Goal: Task Accomplishment & Management: Manage account settings

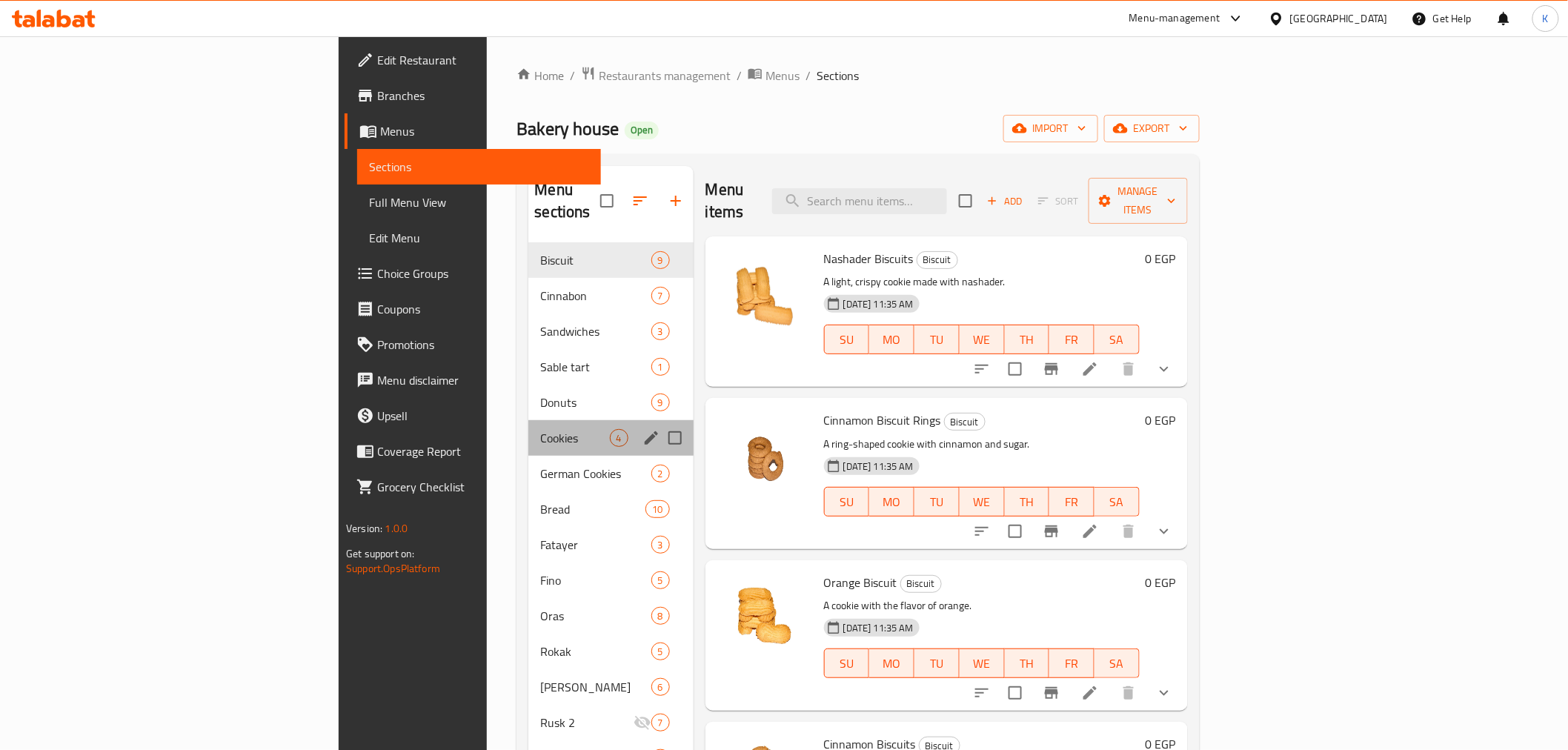
click at [528, 426] on div "Cookies 4" at bounding box center [611, 438] width 165 height 36
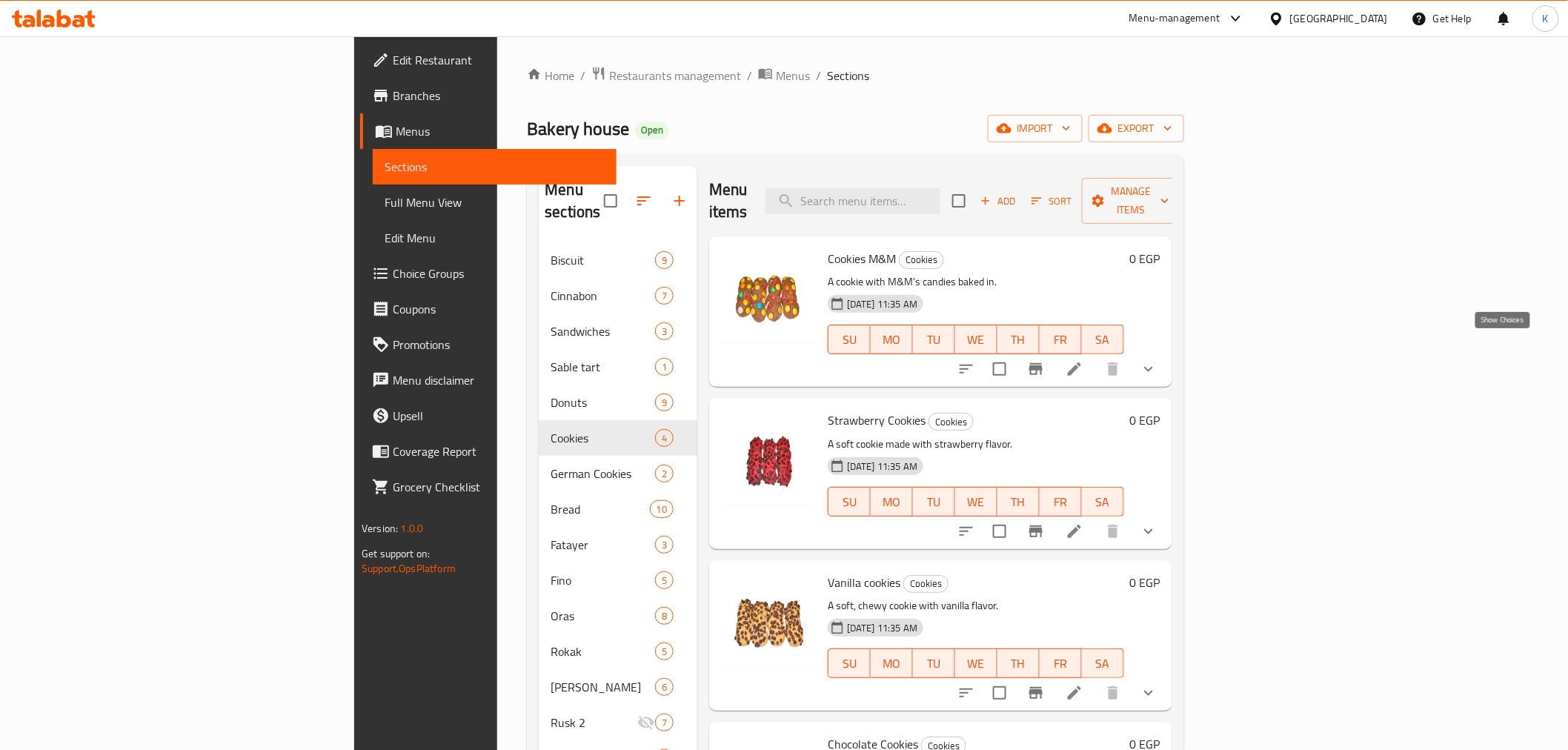
click at [1157, 360] on icon "show more" at bounding box center [1148, 369] width 18 height 18
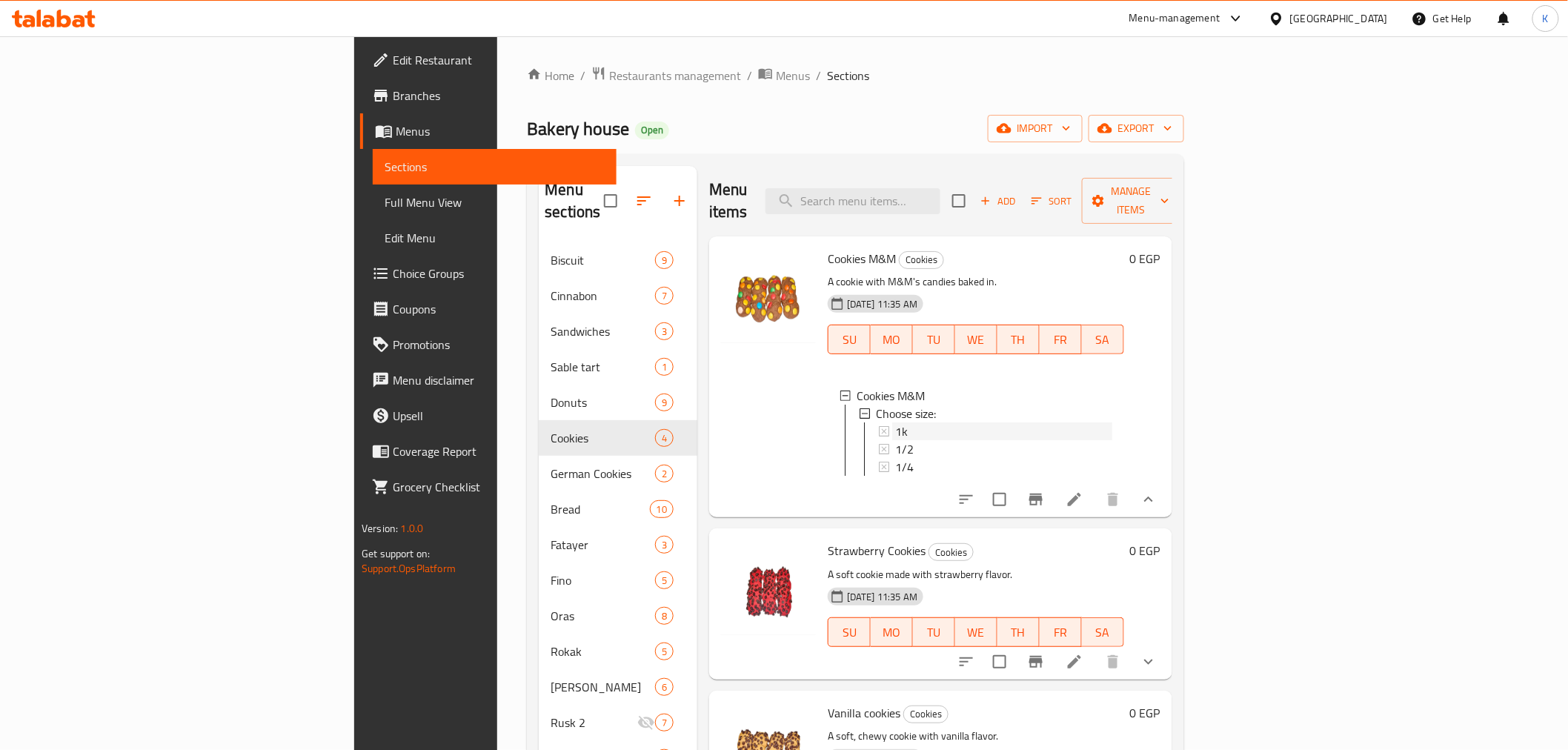
click at [895, 422] on div "1k" at bounding box center [1004, 431] width 217 height 18
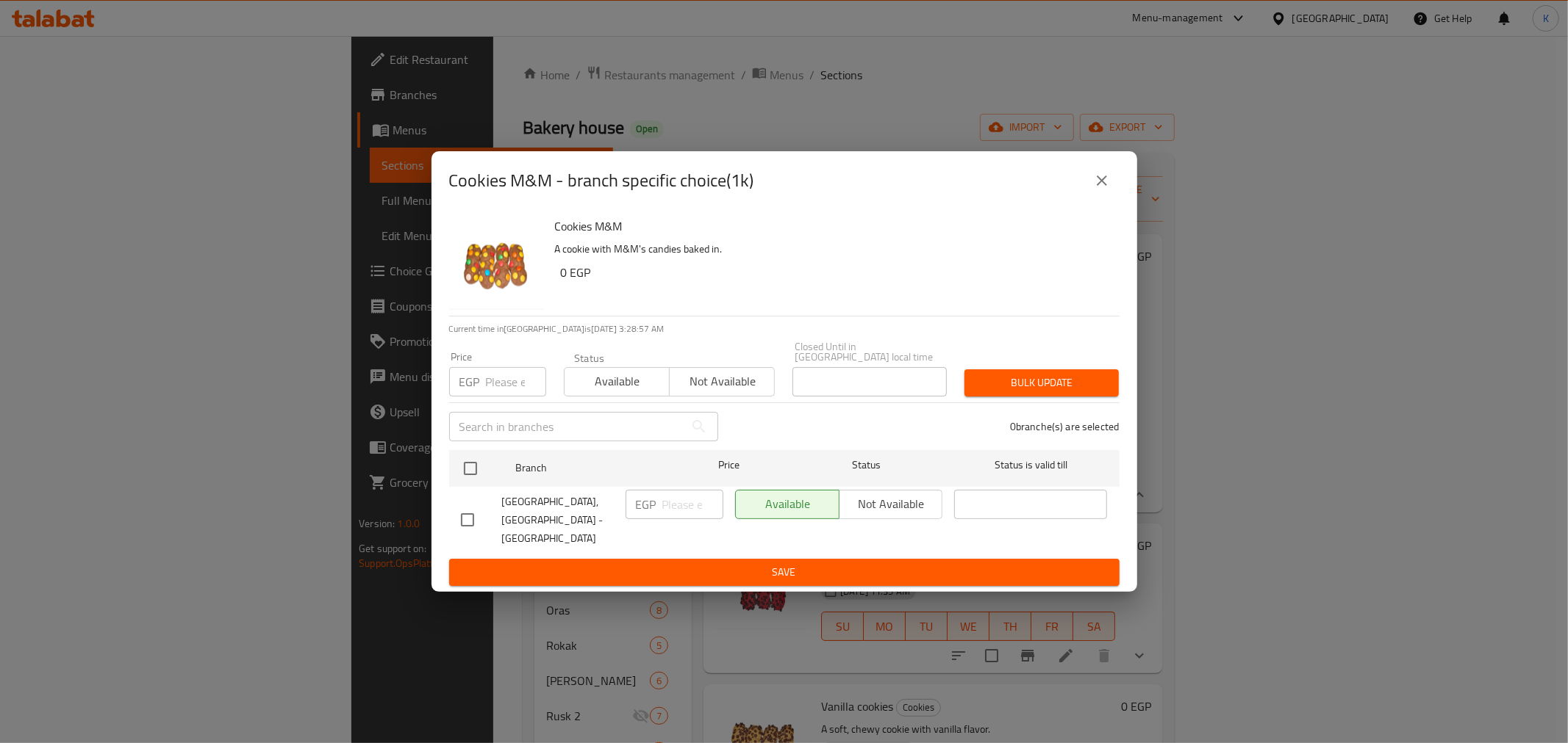
click at [1093, 188] on icon "close" at bounding box center [1102, 180] width 17 height 17
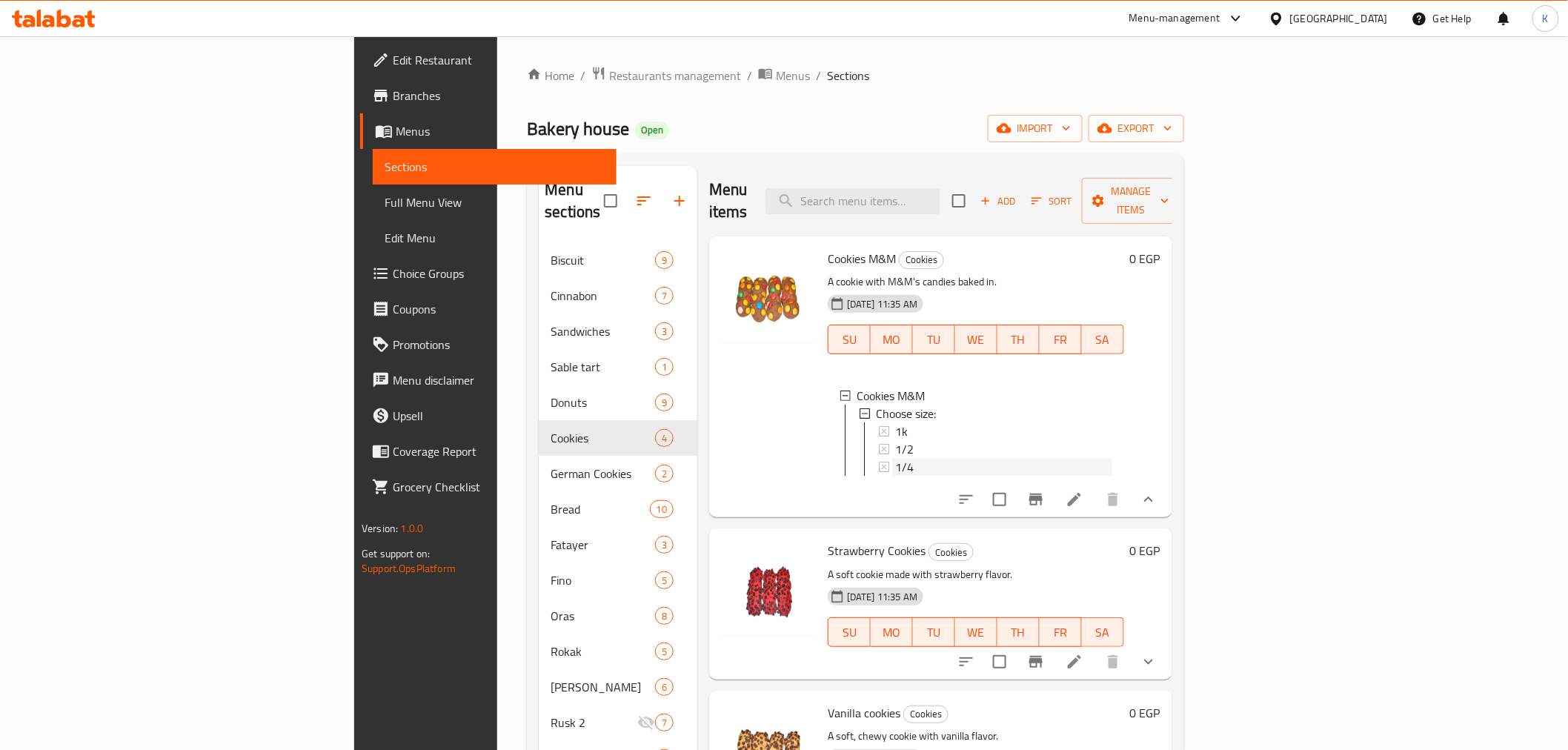
click at [895, 458] on div "1/4" at bounding box center [1004, 467] width 217 height 18
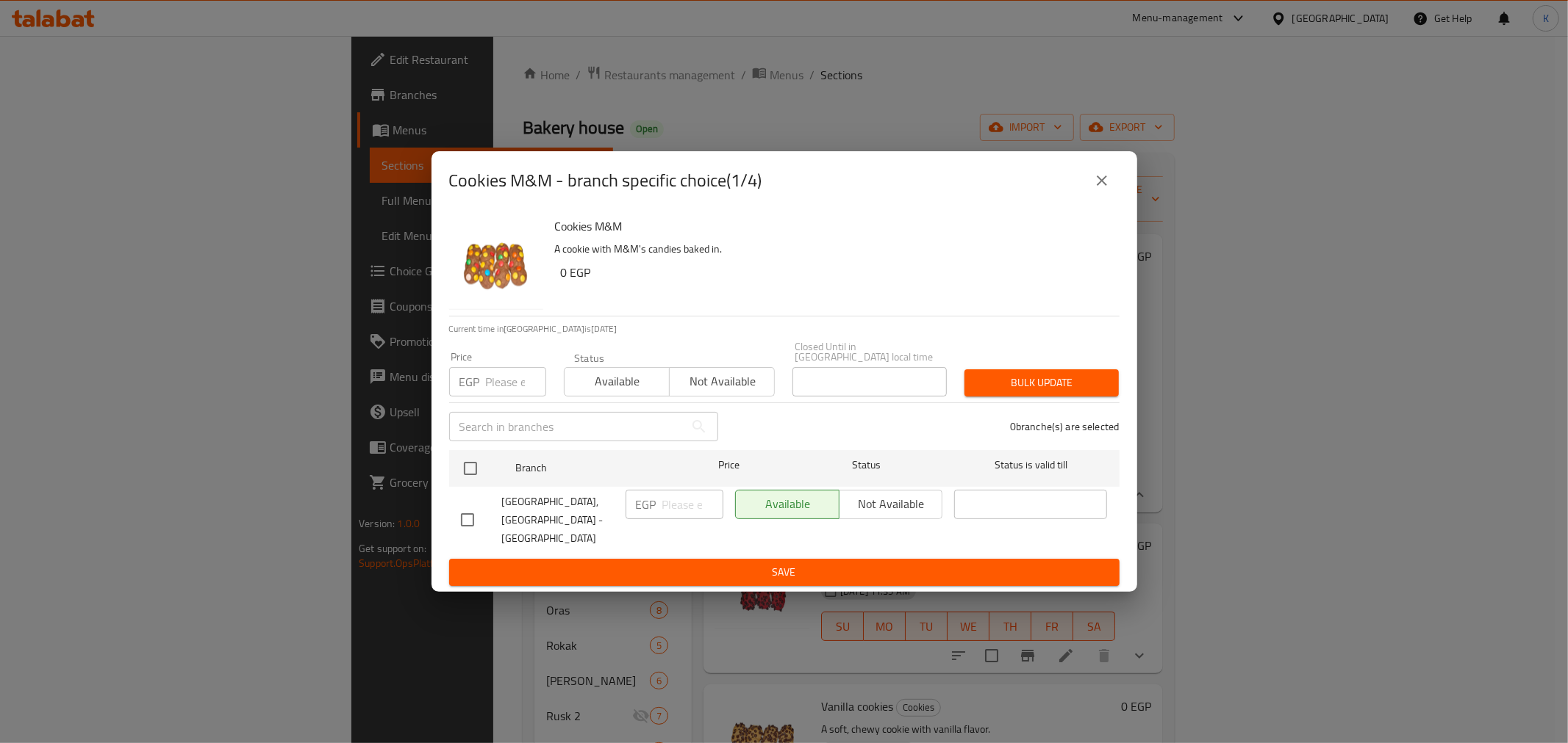
click at [1113, 188] on button "close" at bounding box center [1102, 181] width 36 height 36
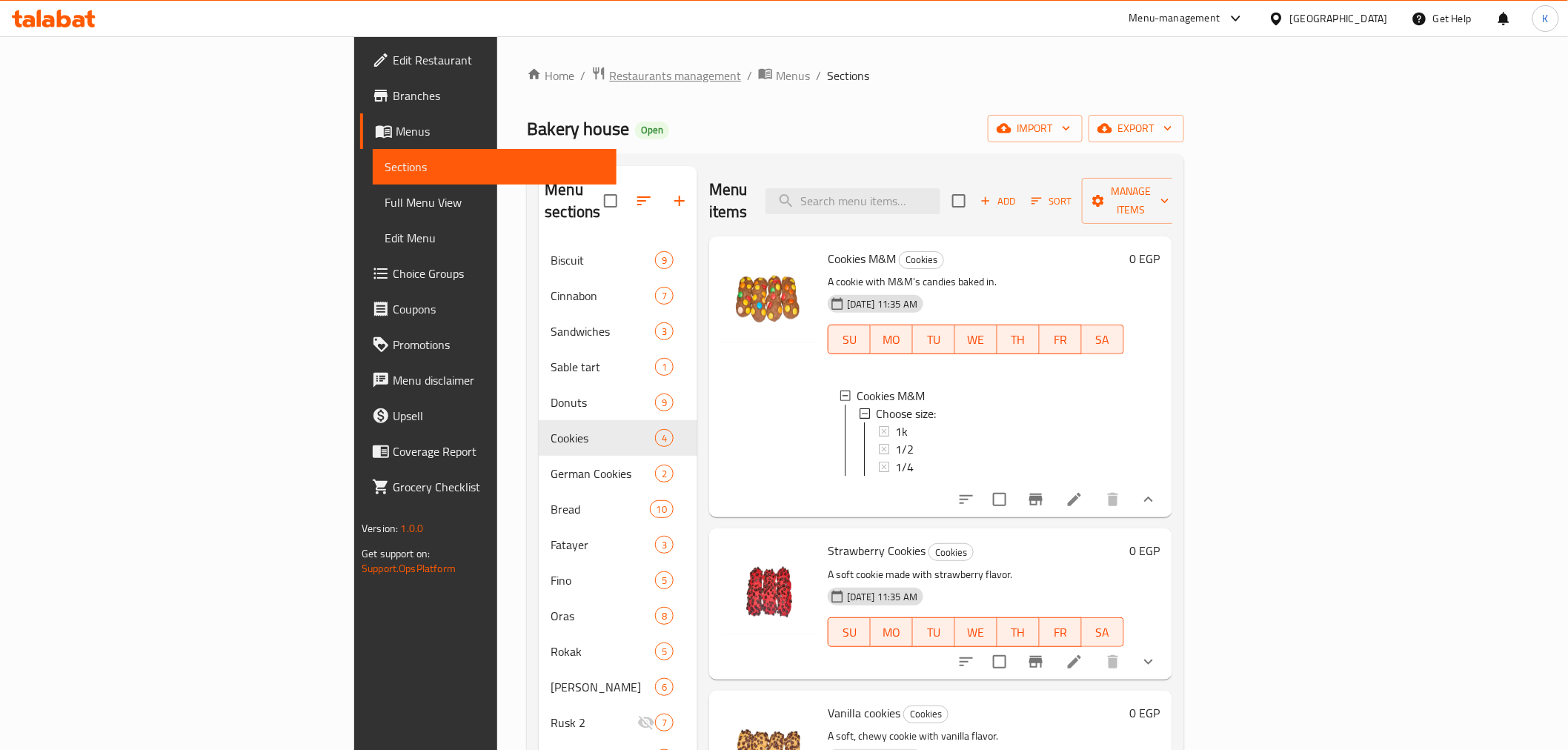
click at [609, 71] on span "Restaurants management" at bounding box center [675, 75] width 132 height 18
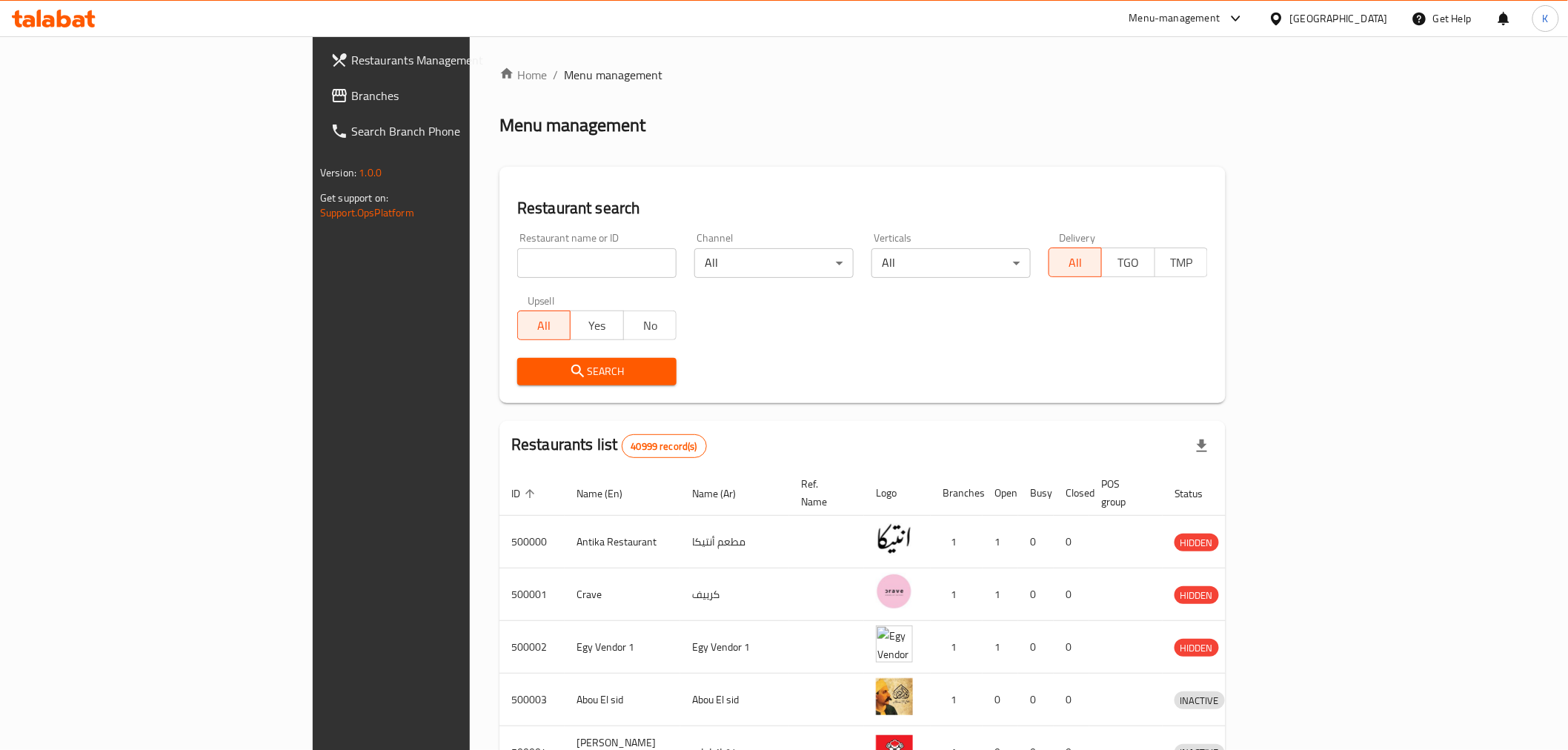
click at [351, 98] on span "Branches" at bounding box center [457, 95] width 211 height 18
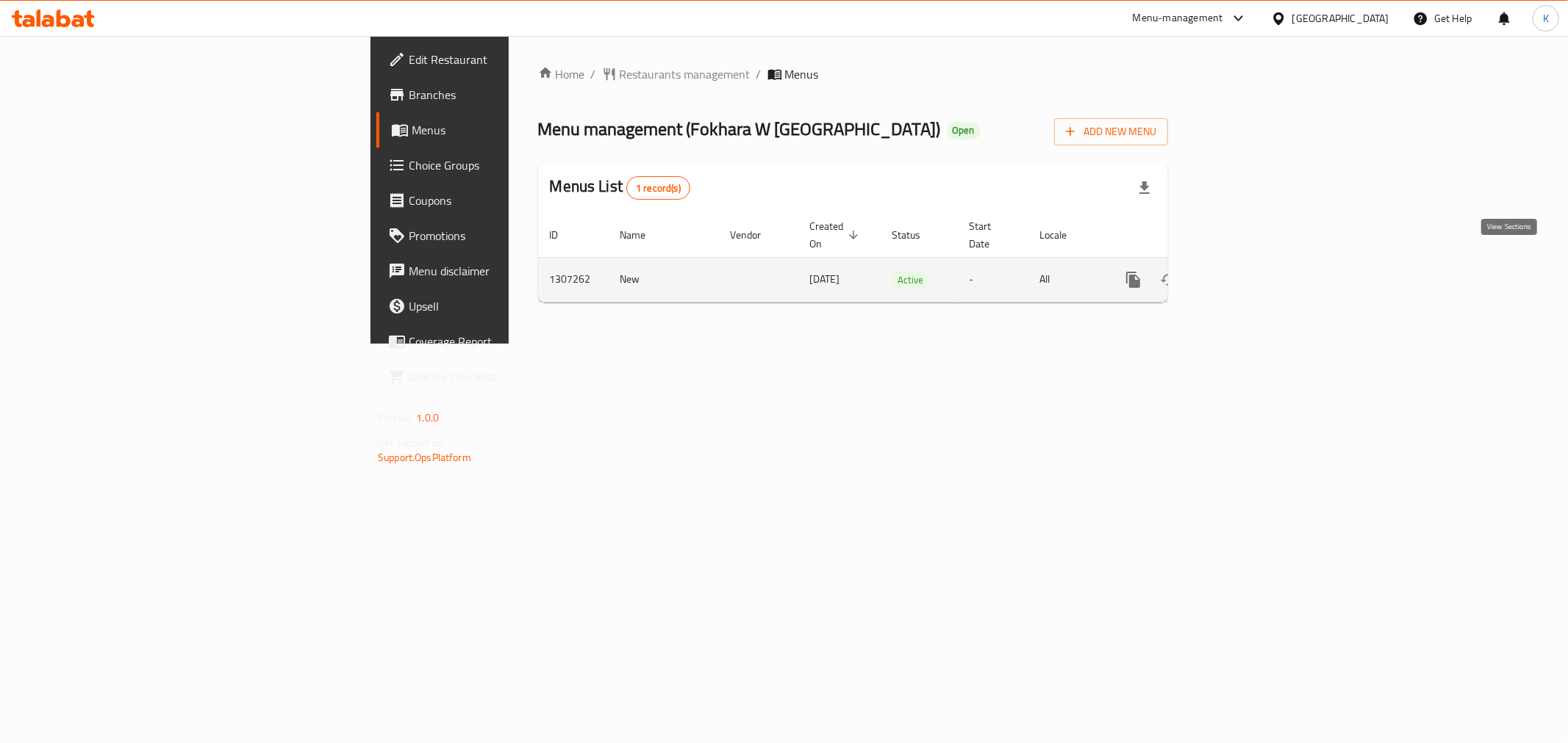
click at [1248, 271] on icon "enhanced table" at bounding box center [1239, 279] width 17 height 17
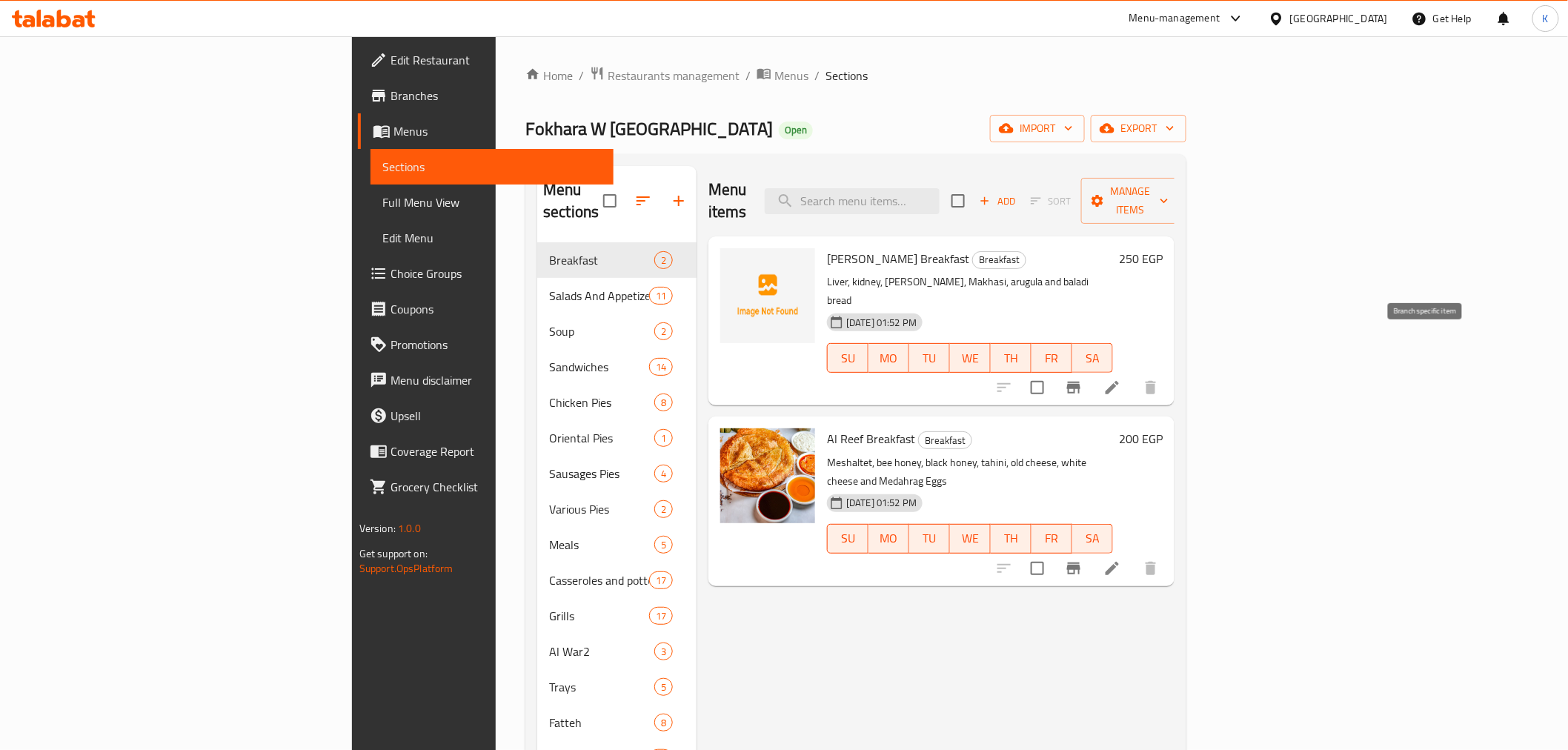
click at [1092, 370] on button "Branch-specific-item" at bounding box center [1073, 387] width 36 height 36
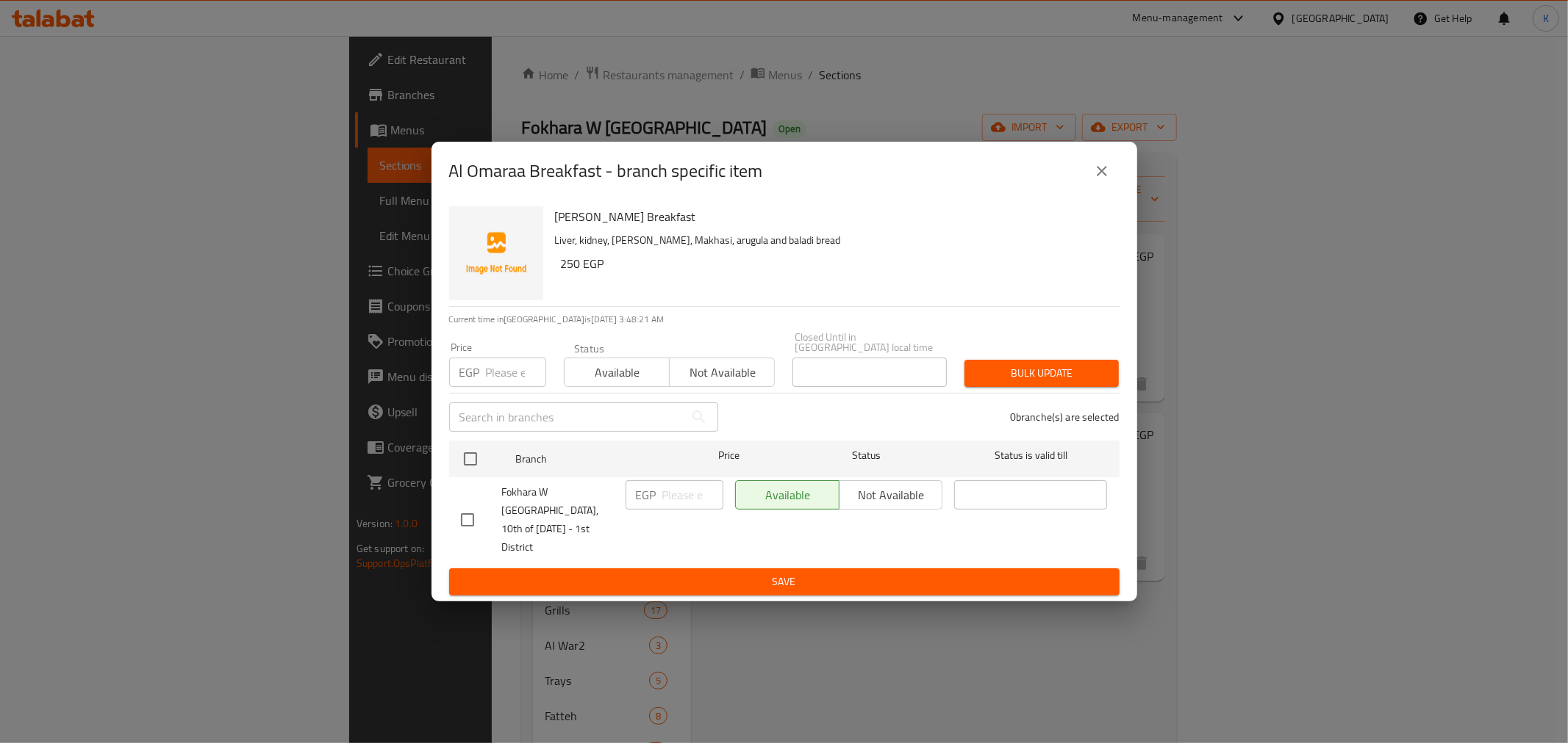
click at [1102, 176] on icon "close" at bounding box center [1102, 171] width 11 height 11
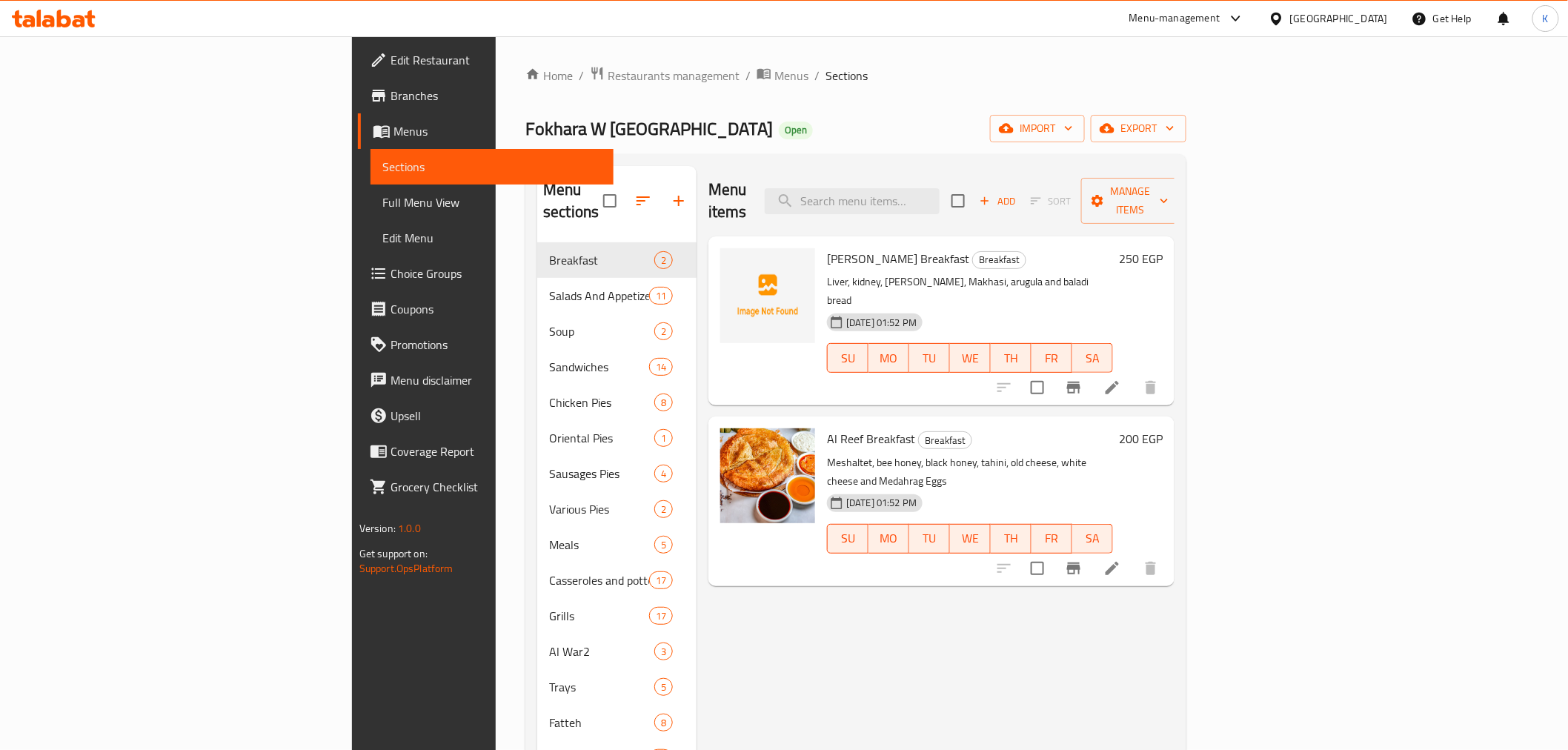
click at [391, 101] on span "Branches" at bounding box center [496, 95] width 211 height 18
